Goal: Find specific page/section: Find specific page/section

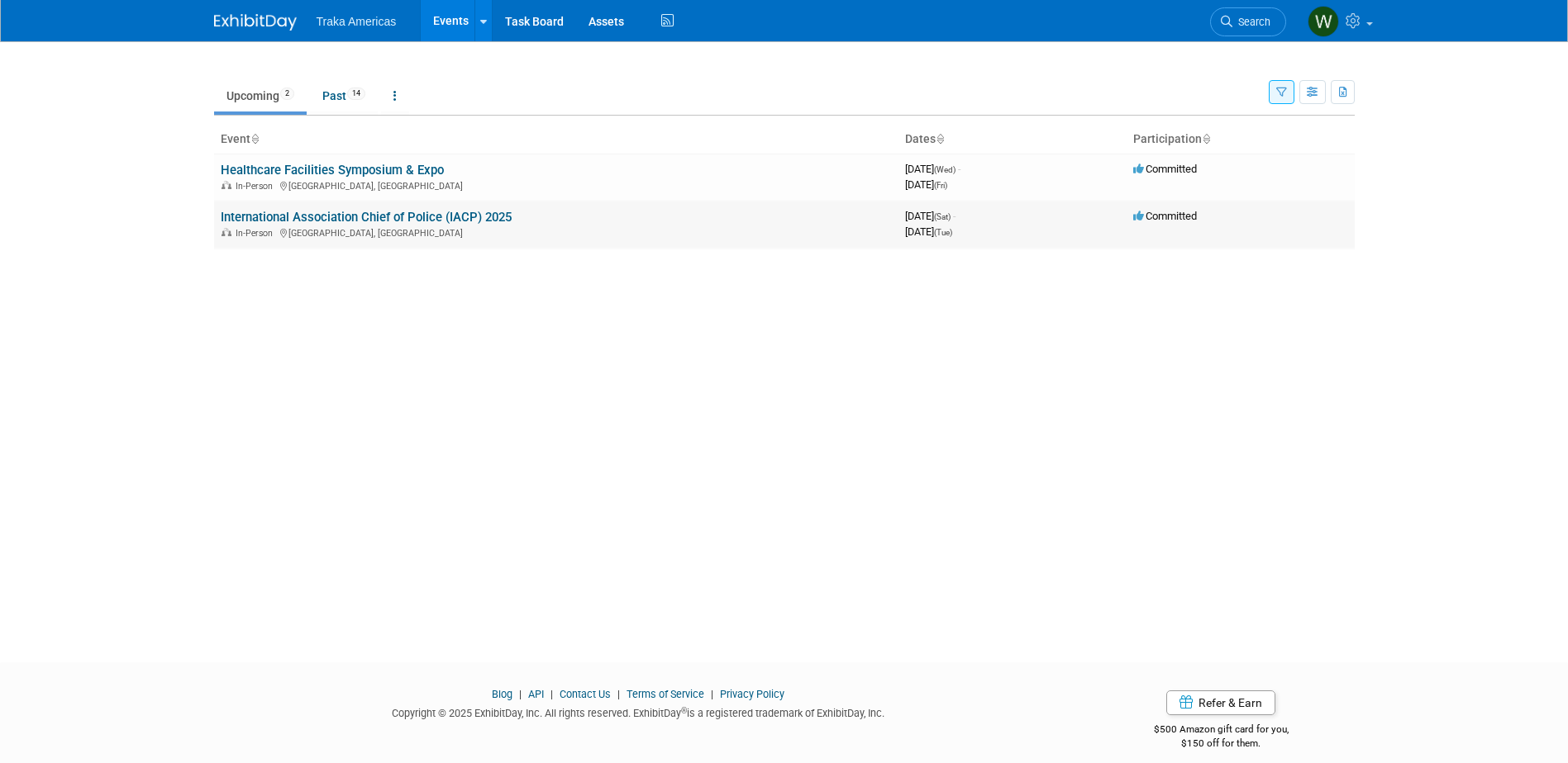
click at [456, 217] on link "International Association Chief of Police (IACP) 2025" at bounding box center [366, 217] width 291 height 15
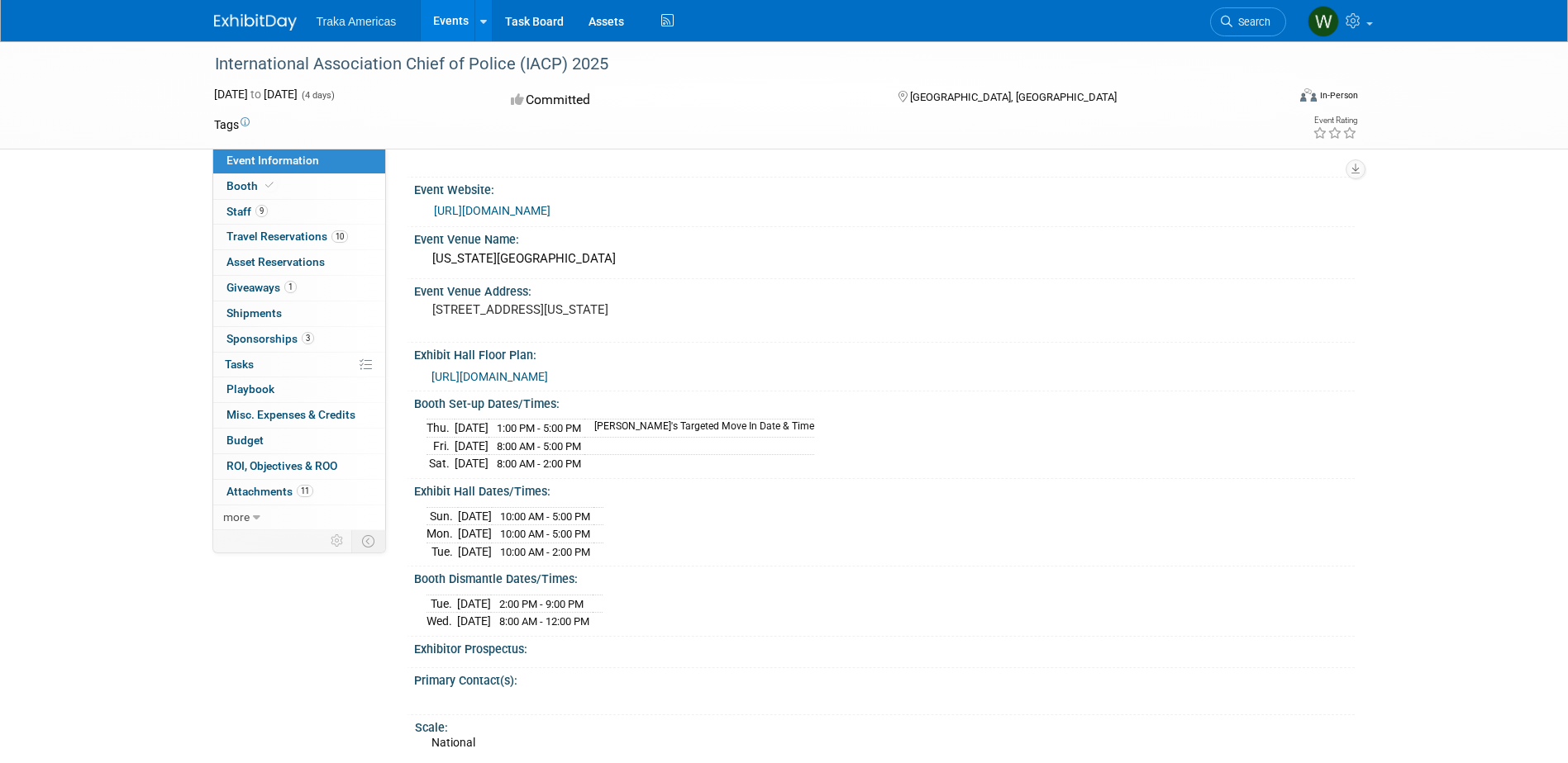
scroll to position [36, 0]
drag, startPoint x: 426, startPoint y: 442, endPoint x: 561, endPoint y: 447, distance: 135.1
click at [561, 437] on tr "[DATE] 1:00 PM - 5:00 PM [PERSON_NAME]'s Targeted Move In Date & Time" at bounding box center [620, 428] width 388 height 18
click at [561, 434] on span "1:00 PM - 5:00 PM" at bounding box center [539, 427] width 84 height 12
click at [739, 583] on div "Booth Dismantle Dates/Times:" at bounding box center [885, 577] width 940 height 21
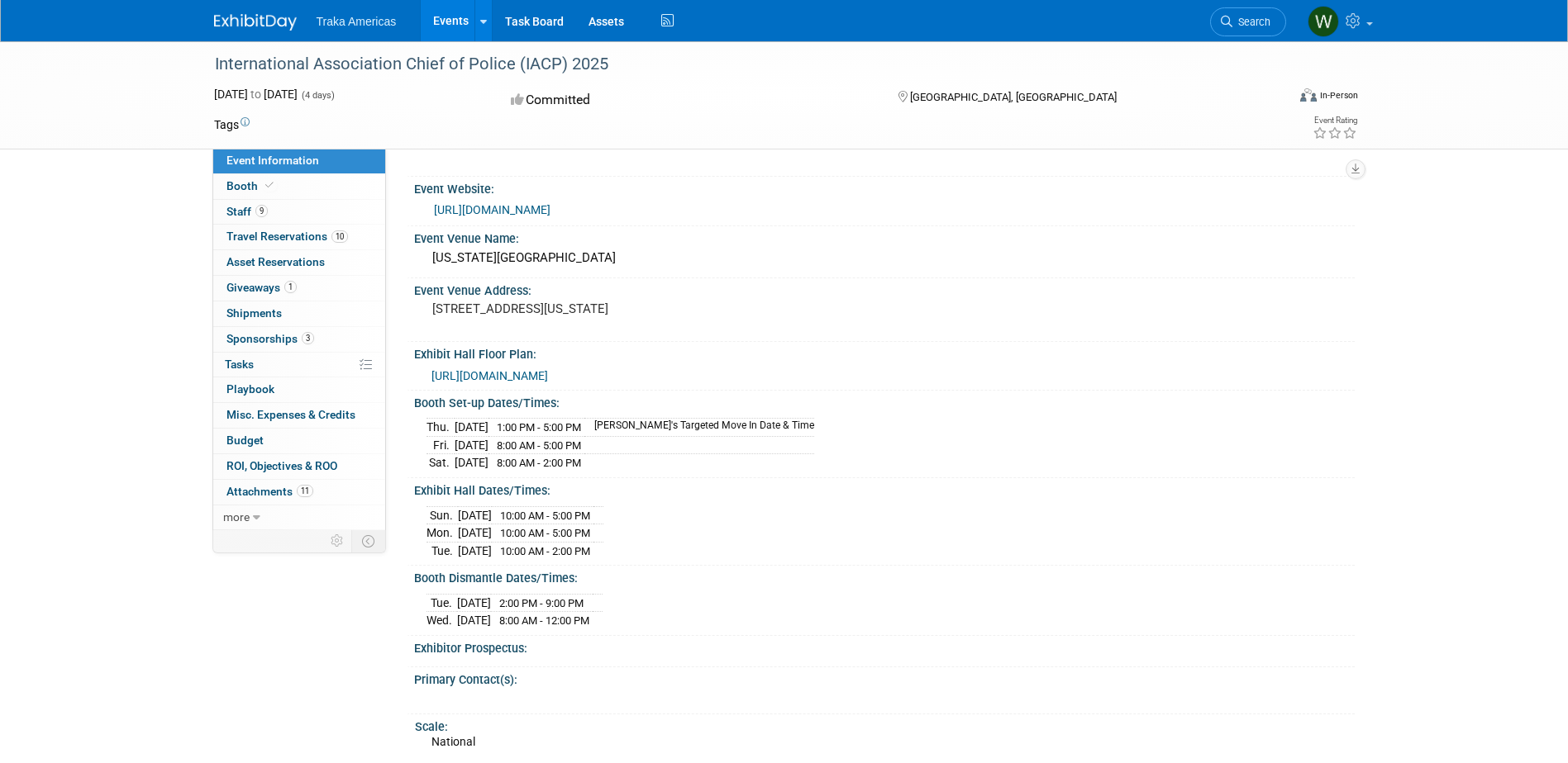
scroll to position [0, 0]
